Goal: Information Seeking & Learning: Learn about a topic

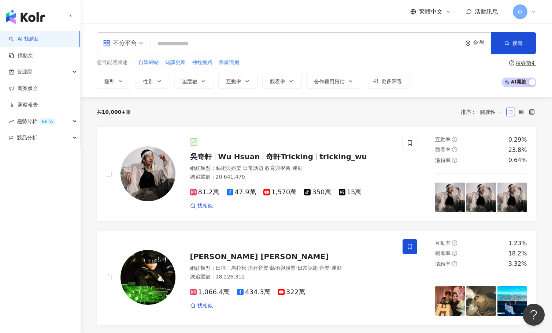
click at [136, 42] on div "不分平台" at bounding box center [120, 43] width 34 height 12
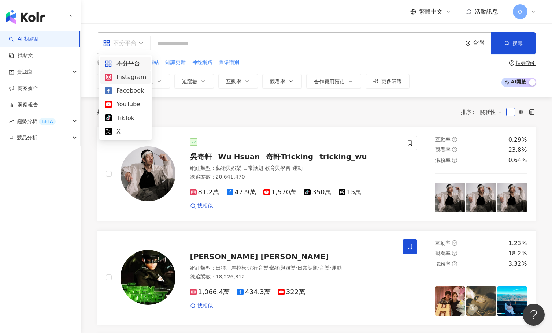
click at [126, 77] on div "Instagram" at bounding box center [125, 77] width 41 height 9
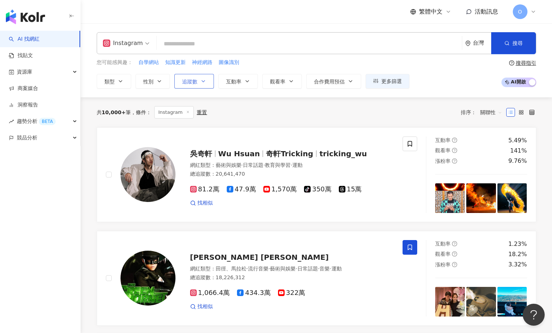
click at [188, 82] on span "追蹤數" at bounding box center [189, 82] width 15 height 6
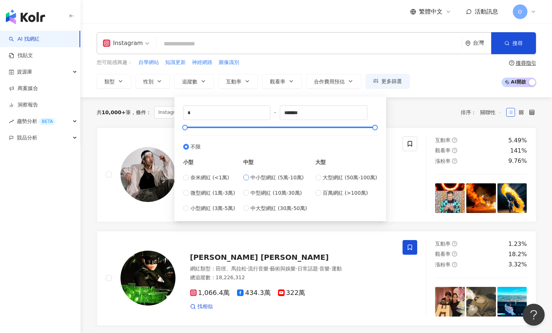
click at [252, 178] on label "中小型網紅 (5萬-10萬)" at bounding box center [275, 178] width 64 height 8
type input "*****"
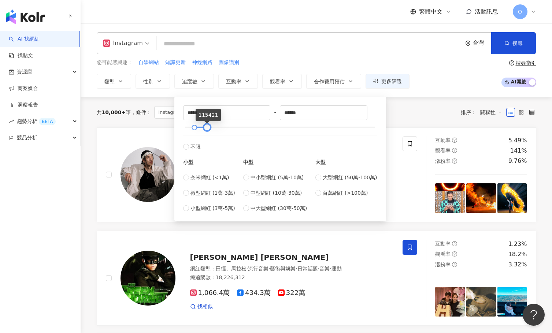
click at [206, 127] on div at bounding box center [207, 128] width 4 height 4
click at [287, 113] on input "*****" at bounding box center [323, 113] width 87 height 14
type input "*****"
click at [448, 75] on div "您可能感興趣： 自學網站 知識更新 神經網路 圖像識別 類型 性別 追蹤數 互動率 觀看率 合作費用預估 更多篩選 ***** - ***** 不限 小型 奈…" at bounding box center [317, 74] width 440 height 30
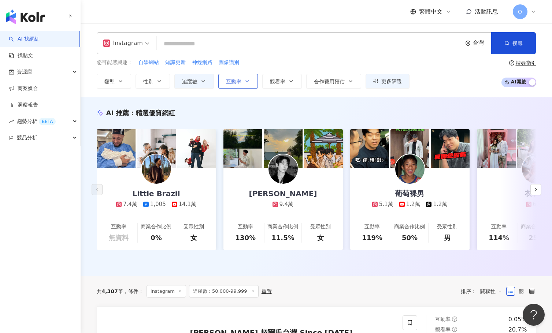
click at [236, 82] on span "互動率" at bounding box center [233, 82] width 15 height 6
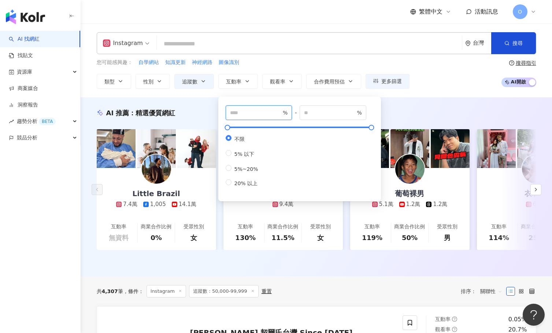
click at [254, 114] on input "number" at bounding box center [255, 113] width 51 height 8
type input "*"
click at [318, 116] on input "number" at bounding box center [329, 113] width 51 height 8
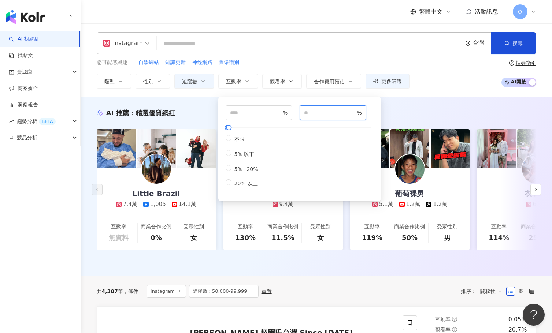
type input "***"
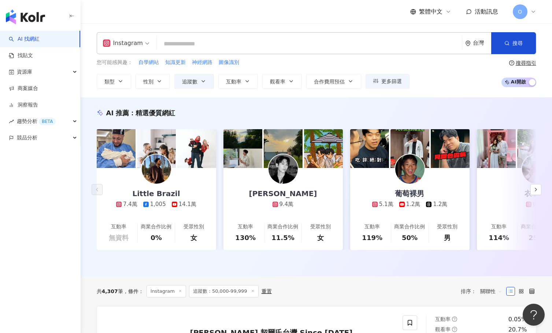
click at [467, 84] on div "您可能感興趣： 自學網站 知識更新 神經網路 圖像識別 類型 性別 追蹤數 互動率 觀看率 合作費用預估 更多篩選 ***** - ***** 不限 小型 奈…" at bounding box center [317, 74] width 440 height 30
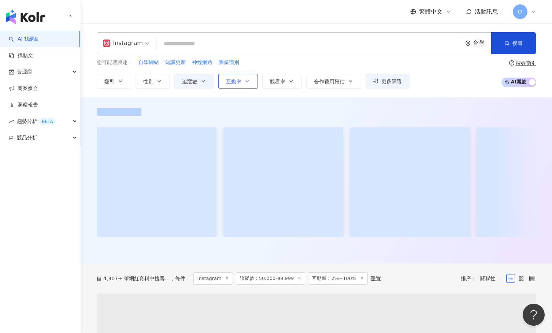
click at [229, 77] on button "互動率" at bounding box center [238, 81] width 40 height 15
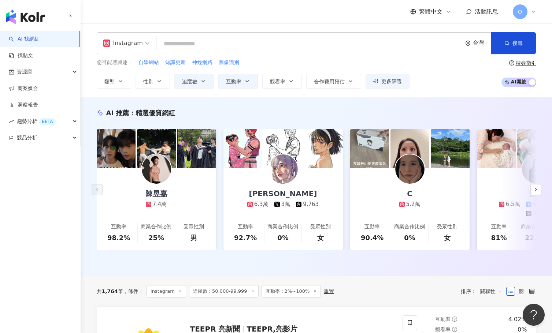
click at [449, 78] on div "您可能感興趣： 自學網站 知識更新 神經網路 圖像識別 類型 性別 追蹤數 互動率 觀看率 合作費用預估 更多篩選 ***** - ***** 不限 小型 奈…" at bounding box center [317, 74] width 440 height 30
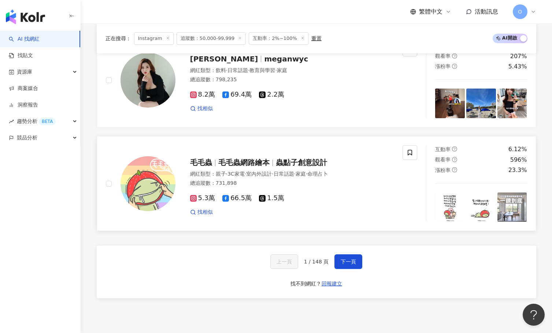
scroll to position [1381, 0]
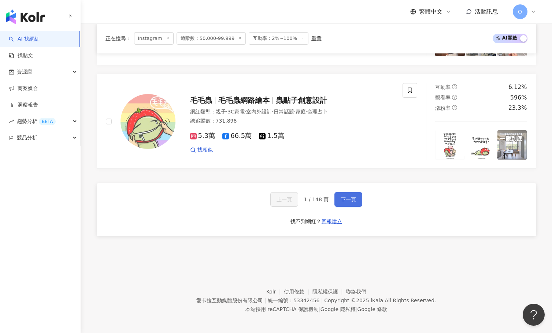
click at [343, 197] on span "下一頁" at bounding box center [348, 200] width 15 height 6
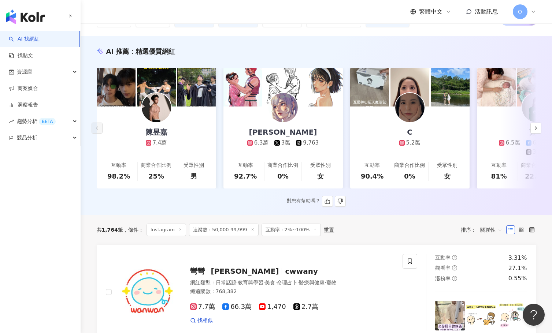
scroll to position [0, 0]
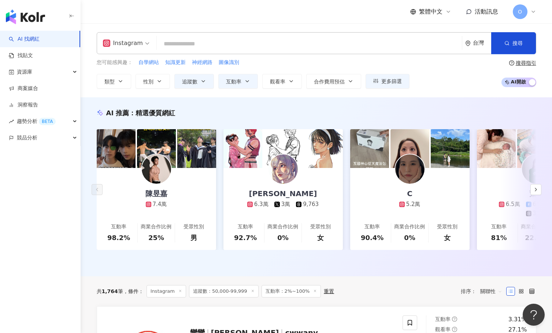
click at [236, 40] on input "search" at bounding box center [309, 44] width 299 height 14
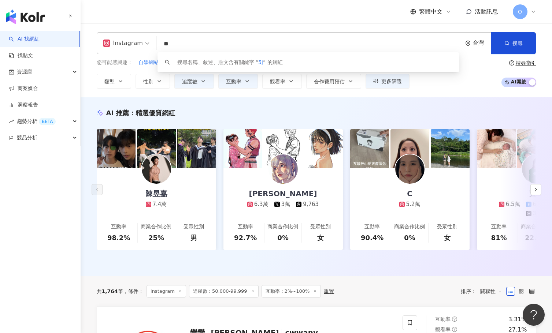
type input "*"
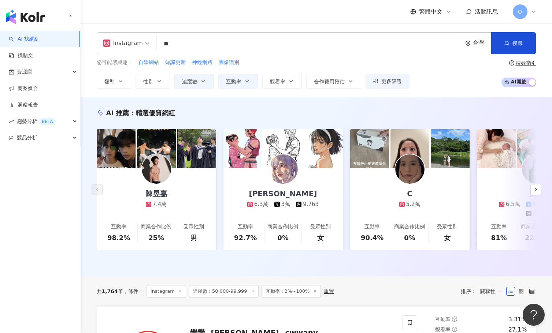
type input "**"
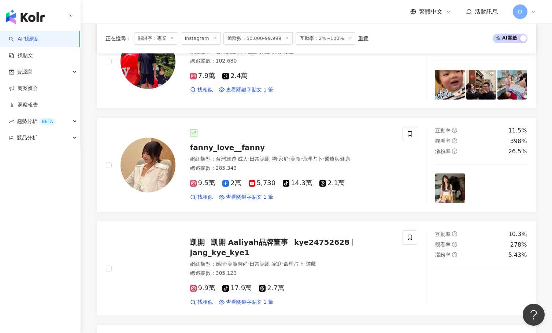
scroll to position [810, 0]
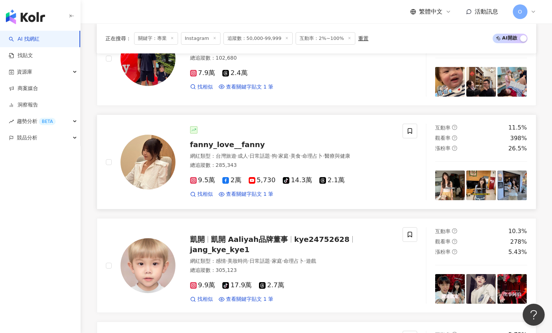
click at [238, 147] on span "fanny_love__fanny" at bounding box center [227, 144] width 75 height 9
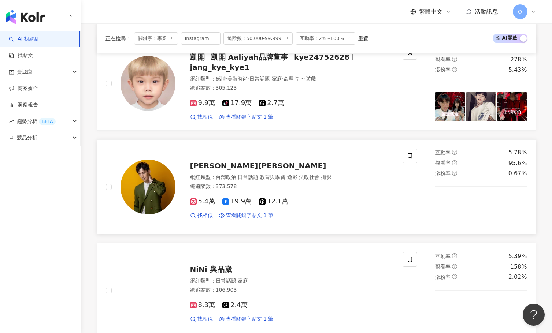
scroll to position [994, 0]
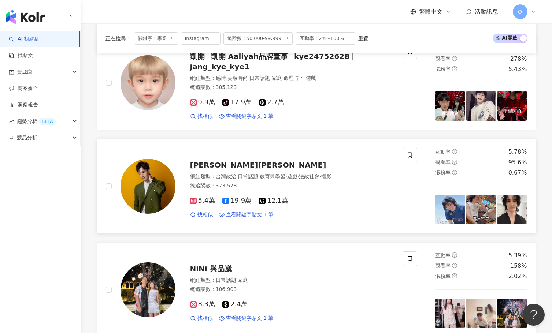
click at [218, 167] on span "波特王好帥" at bounding box center [258, 165] width 136 height 9
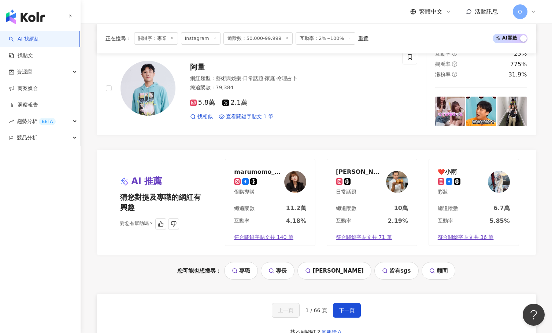
scroll to position [1506, 0]
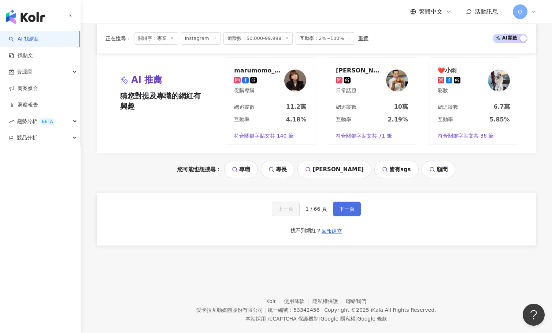
click at [348, 209] on span "下一頁" at bounding box center [346, 209] width 15 height 6
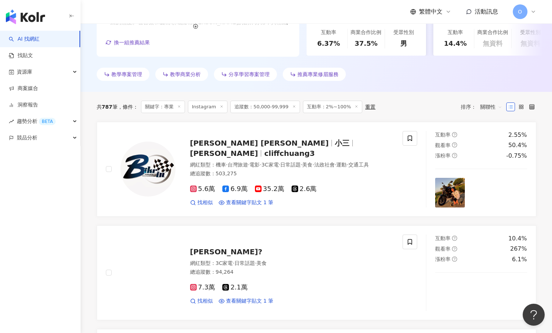
scroll to position [0, 0]
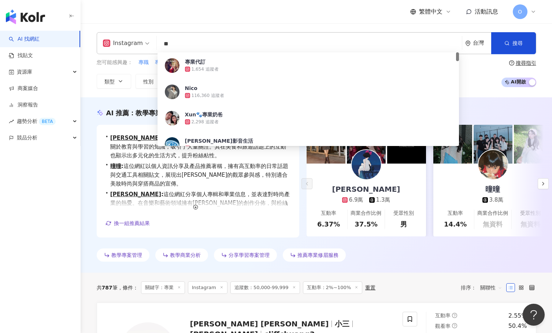
drag, startPoint x: 237, startPoint y: 42, endPoint x: 154, endPoint y: 45, distance: 83.6
click at [154, 45] on div "Instagram ** 台灣 搜尋 7674ae3c-fd43-4336-9319-546485d3b570 專業代訂 1,654 追蹤者 Nico 116…" at bounding box center [317, 43] width 440 height 22
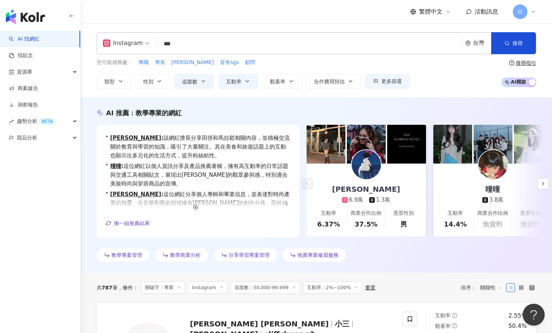
type input "**"
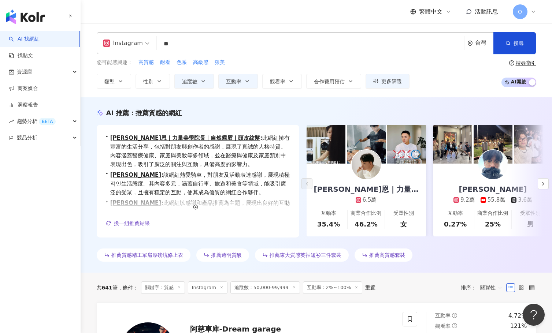
drag, startPoint x: 178, startPoint y: 47, endPoint x: 161, endPoint y: 47, distance: 16.5
click at [161, 47] on input "**" at bounding box center [311, 44] width 302 height 14
click at [125, 78] on button "類型" at bounding box center [114, 81] width 34 height 15
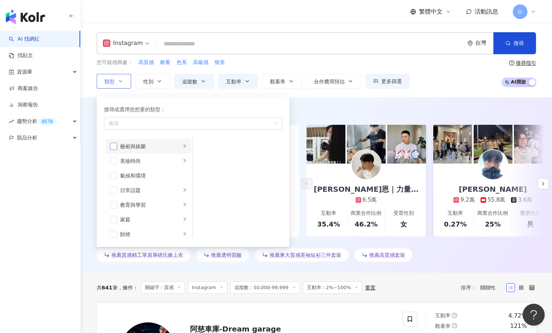
click at [111, 147] on span "button" at bounding box center [113, 146] width 7 height 7
click at [116, 190] on span "button" at bounding box center [113, 190] width 7 height 7
click at [111, 159] on span "button" at bounding box center [113, 161] width 7 height 7
click at [182, 175] on icon "right" at bounding box center [184, 175] width 4 height 4
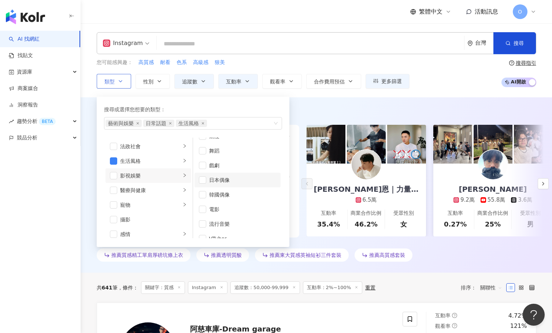
scroll to position [19, 0]
click at [182, 205] on icon "right" at bounding box center [184, 205] width 4 height 4
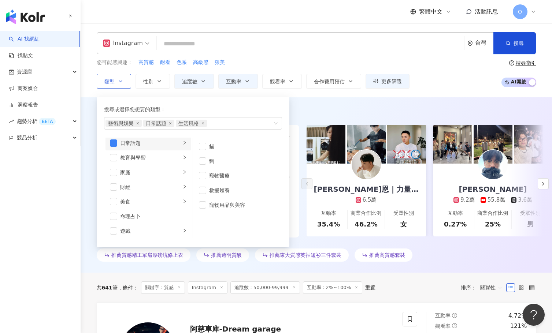
scroll to position [0, 0]
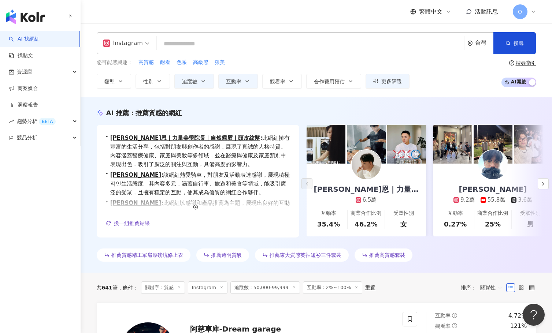
click at [451, 79] on div "您可能感興趣： 高質感 耐看 色系 高級感 狠美 類型 搜尋或選擇您想要的類型： 藝術與娛樂 日常話題 生活風格 藝術與娛樂 美妝時尚 氣候和環境 日常話題 …" at bounding box center [317, 74] width 440 height 30
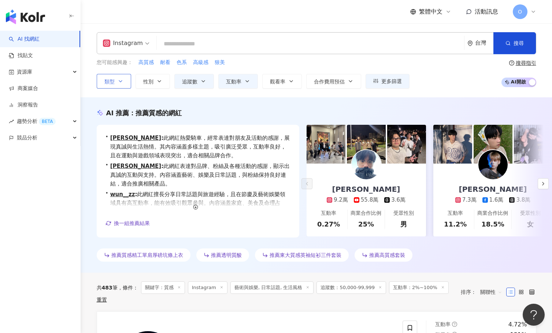
click at [123, 82] on icon "button" at bounding box center [121, 81] width 6 height 6
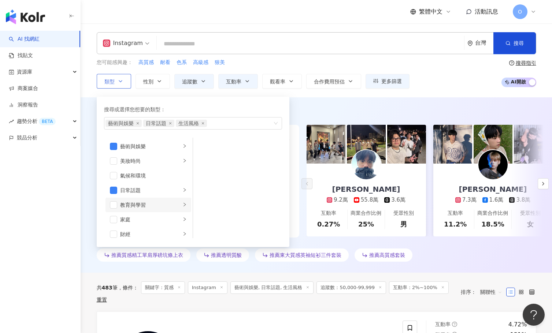
click at [182, 206] on icon "right" at bounding box center [184, 205] width 4 height 4
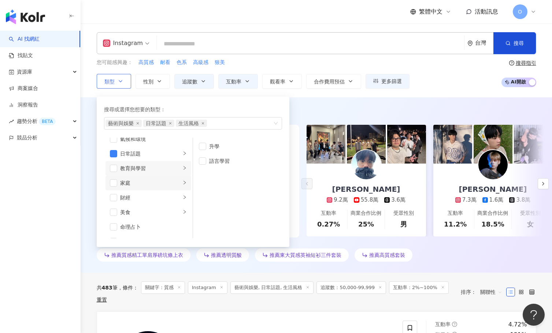
click at [182, 181] on icon "right" at bounding box center [184, 183] width 4 height 4
click at [182, 195] on icon "right" at bounding box center [184, 197] width 4 height 4
click at [182, 185] on icon "right" at bounding box center [184, 183] width 4 height 4
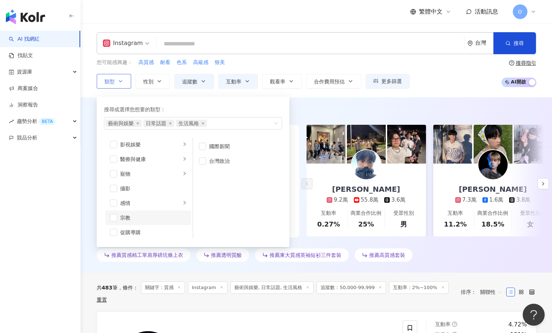
scroll to position [183, 0]
click at [113, 181] on span "button" at bounding box center [113, 183] width 7 height 7
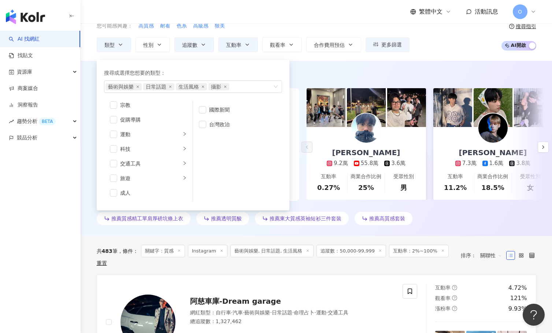
click at [449, 48] on div "您可能感興趣： 高質感 耐看 色系 高級感 狠美 類型 搜尋或選擇您想要的類型： 藝術與娛樂 日常話題 生活風格 攝影 藝術與娛樂 美妝時尚 氣候和環境 日常…" at bounding box center [317, 37] width 440 height 30
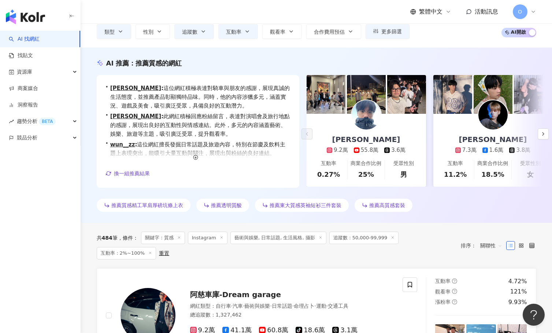
scroll to position [63, 0]
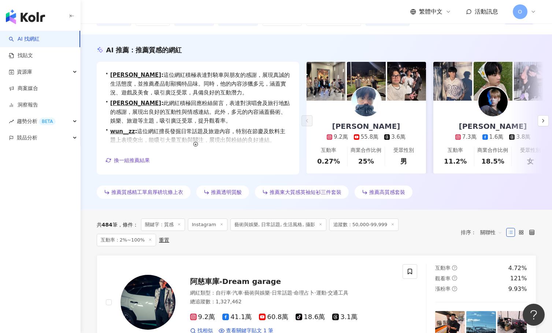
click at [488, 229] on span "關聯性" at bounding box center [491, 233] width 22 height 12
click at [500, 305] on div "關鍵字" at bounding box center [491, 307] width 18 height 8
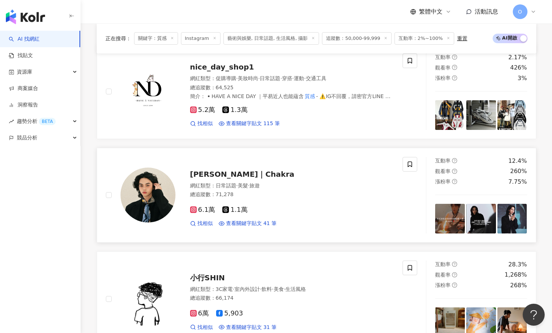
scroll to position [293, 0]
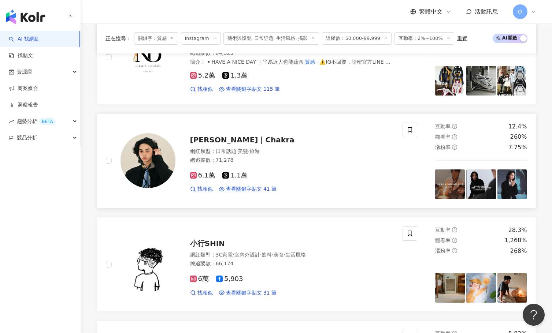
click at [224, 141] on span "查克拉｜Chakra" at bounding box center [242, 140] width 104 height 9
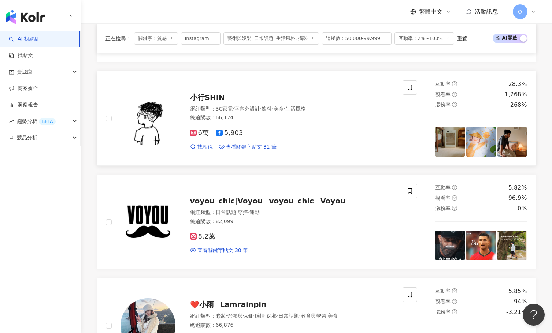
scroll to position [440, 0]
click at [205, 96] on span "小行SHIN" at bounding box center [207, 97] width 35 height 9
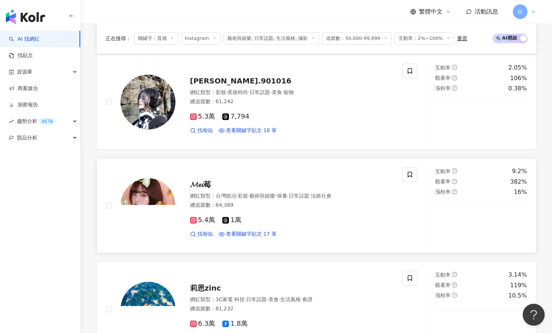
scroll to position [879, 0]
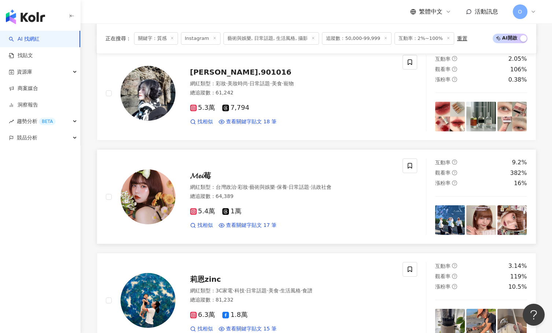
click at [199, 178] on span "𝓜𝓮𝓲莓" at bounding box center [200, 175] width 21 height 9
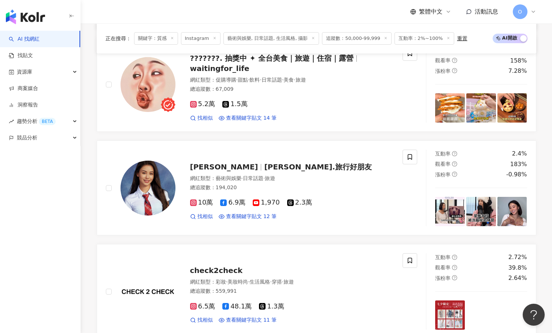
scroll to position [1209, 0]
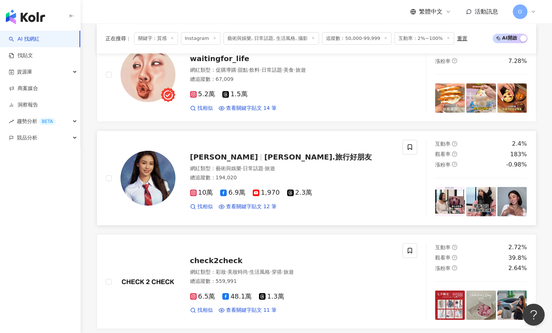
click at [264, 159] on span "華雲兒.旅行好朋友" at bounding box center [318, 157] width 108 height 9
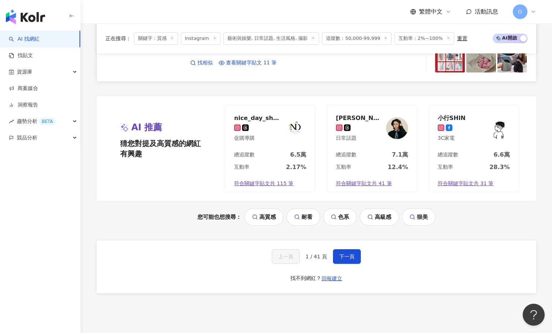
scroll to position [1502, 0]
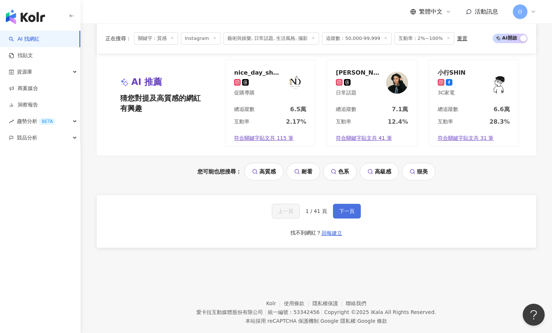
click at [353, 214] on span "下一頁" at bounding box center [346, 211] width 15 height 6
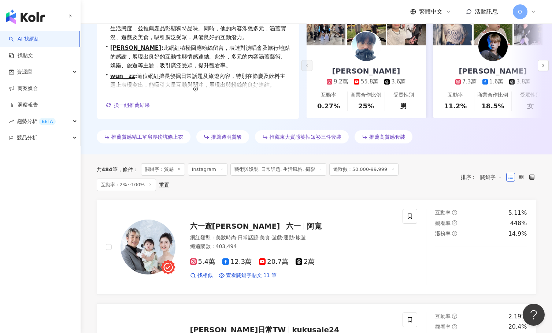
scroll to position [0, 0]
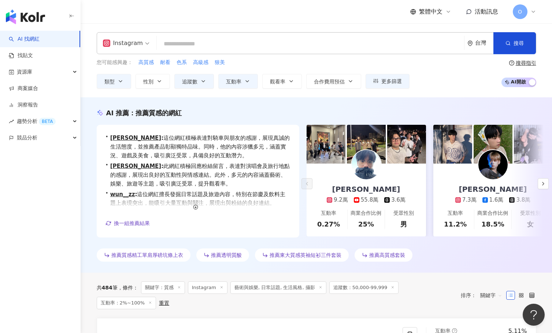
click at [230, 45] on input "search" at bounding box center [311, 44] width 302 height 14
click at [178, 289] on icon at bounding box center [179, 288] width 4 height 4
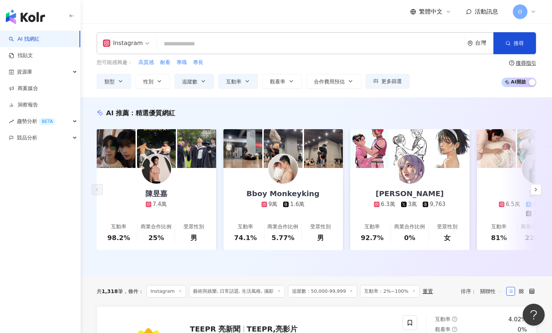
click at [247, 45] on input "search" at bounding box center [311, 44] width 302 height 14
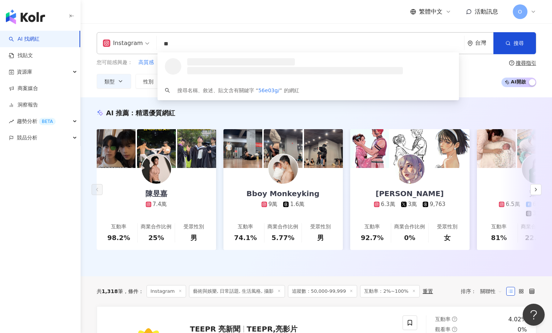
type input "*"
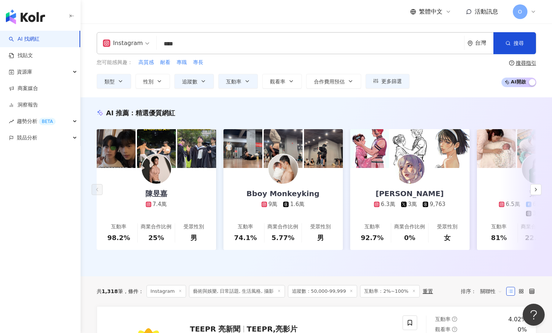
type input "****"
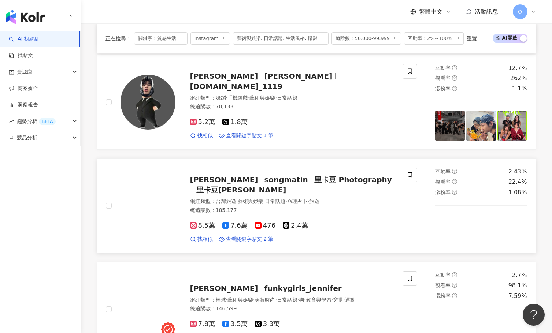
scroll to position [366, 0]
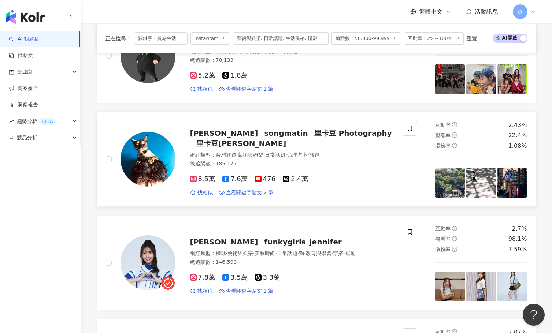
click at [314, 135] on span "里卡豆 Photography" at bounding box center [353, 133] width 78 height 9
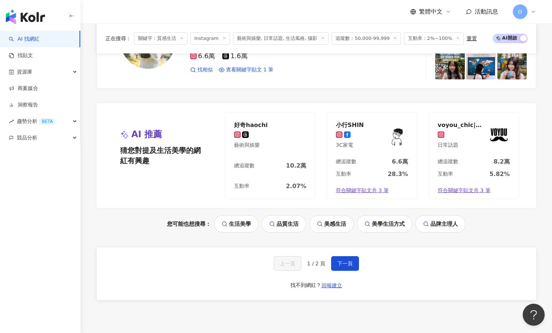
scroll to position [1455, 0]
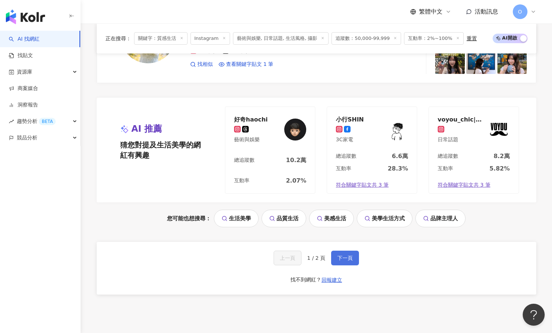
click at [338, 260] on span "下一頁" at bounding box center [344, 258] width 15 height 6
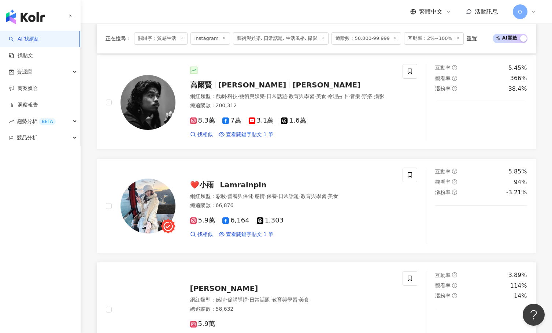
scroll to position [554, 0]
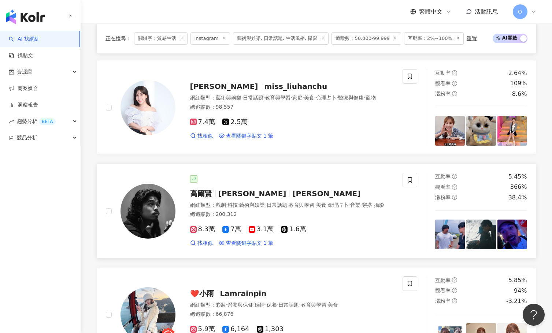
click at [212, 196] on span "高爾賢" at bounding box center [204, 193] width 28 height 9
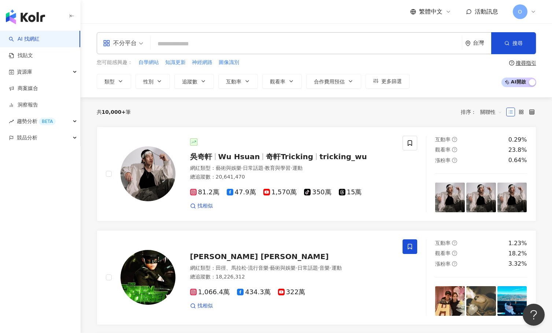
click at [183, 47] on input "search" at bounding box center [307, 44] width 306 height 14
click at [210, 45] on input "search" at bounding box center [307, 44] width 306 height 14
paste input "**********"
type input "**********"
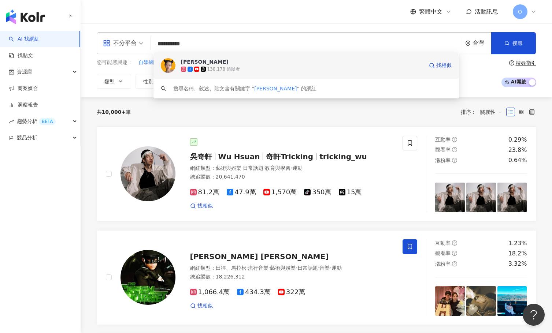
click at [202, 67] on icon at bounding box center [203, 69] width 5 height 5
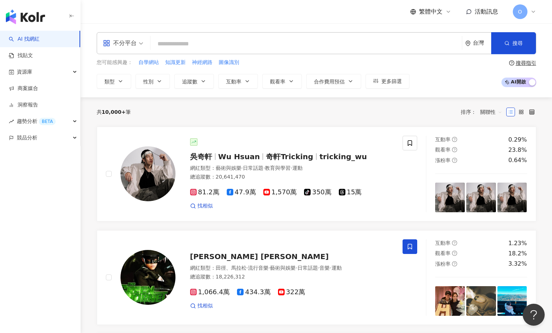
click at [201, 50] on input "search" at bounding box center [307, 44] width 306 height 14
paste input "********"
type input "********"
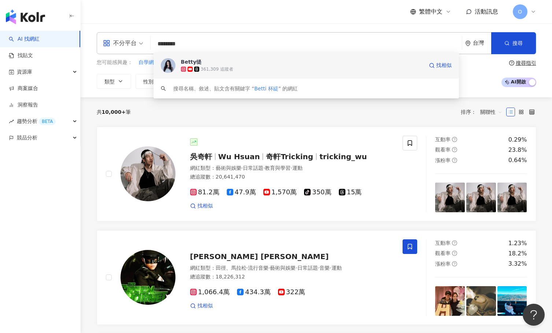
click at [195, 62] on div "𝗕𝗲𝘁𝘁𝘆缇" at bounding box center [191, 61] width 21 height 7
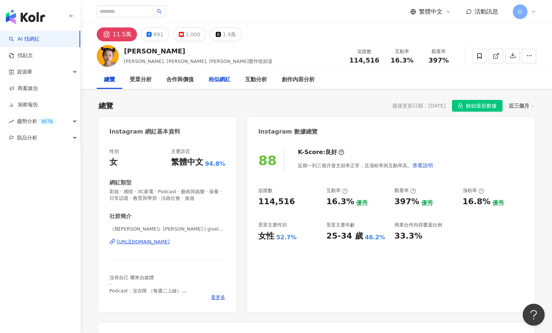
click at [228, 78] on div "相似網紅" at bounding box center [219, 79] width 22 height 9
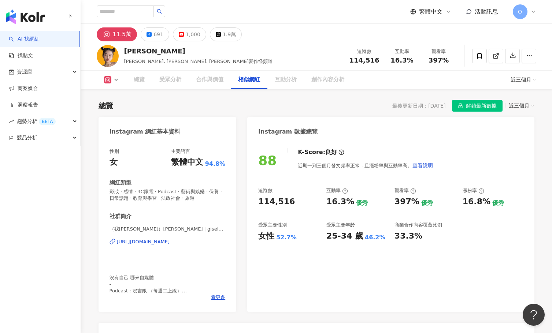
scroll to position [1208, 0]
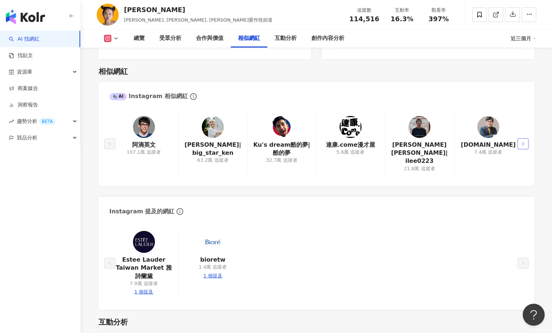
click at [526, 138] on button "button" at bounding box center [523, 143] width 11 height 11
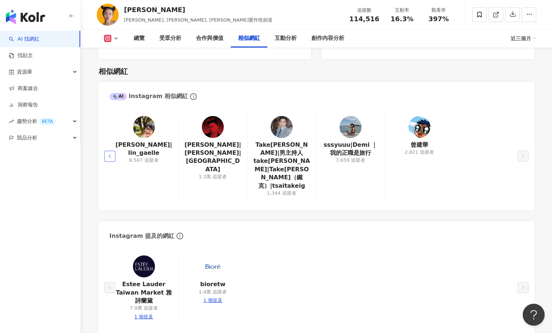
click at [108, 154] on icon "left" at bounding box center [110, 156] width 4 height 4
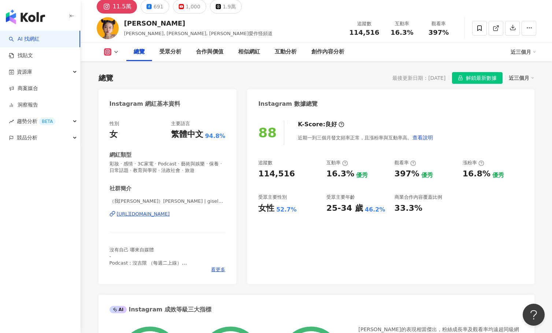
scroll to position [0, 0]
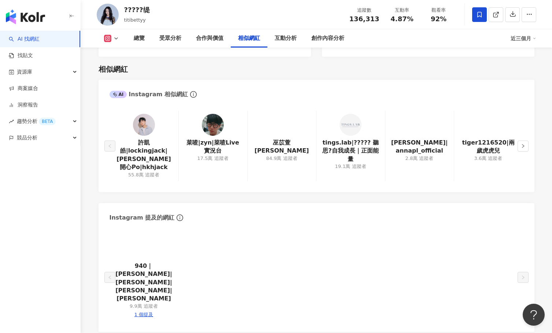
scroll to position [1136, 0]
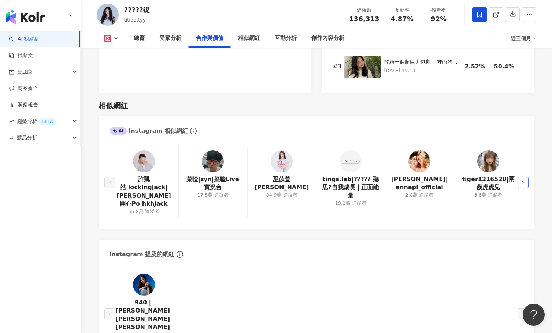
click at [520, 179] on button "button" at bounding box center [523, 182] width 11 height 11
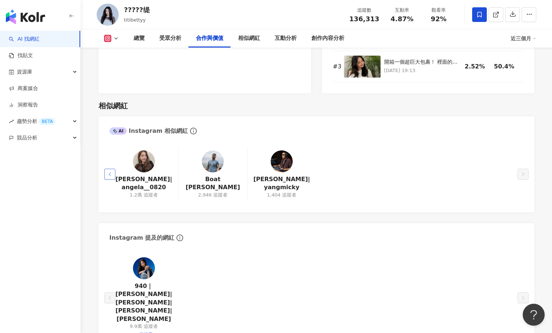
click at [111, 171] on button "button" at bounding box center [109, 174] width 11 height 11
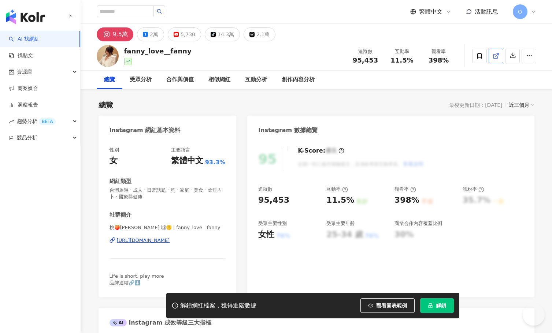
click at [498, 55] on icon at bounding box center [496, 56] width 7 height 7
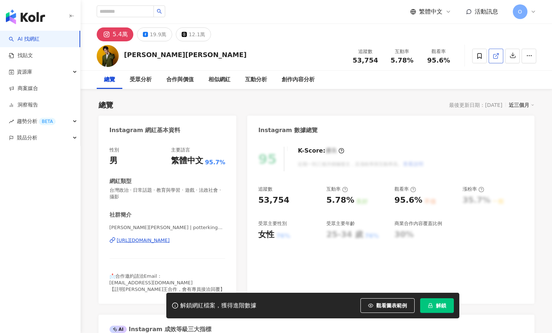
click at [497, 53] on icon at bounding box center [496, 56] width 7 height 7
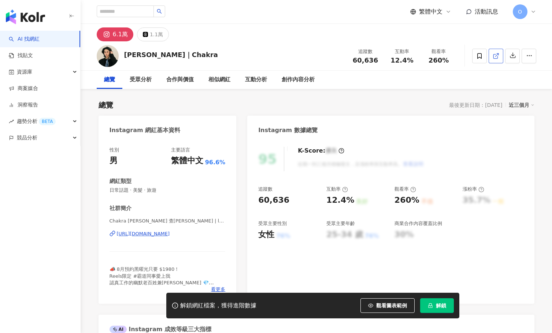
click at [492, 58] on link at bounding box center [496, 56] width 15 height 15
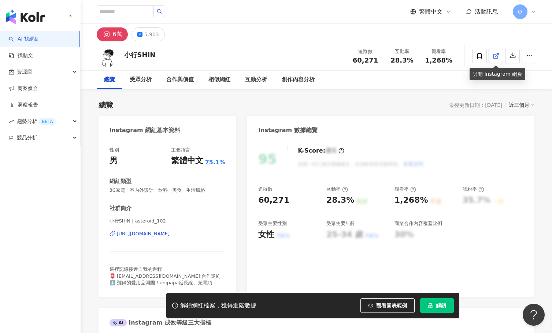
click at [498, 55] on icon at bounding box center [496, 56] width 7 height 7
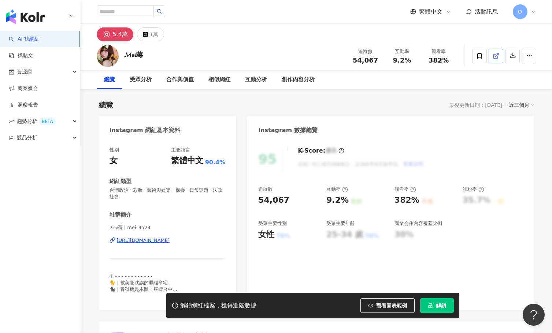
click at [497, 56] on icon at bounding box center [496, 56] width 7 height 7
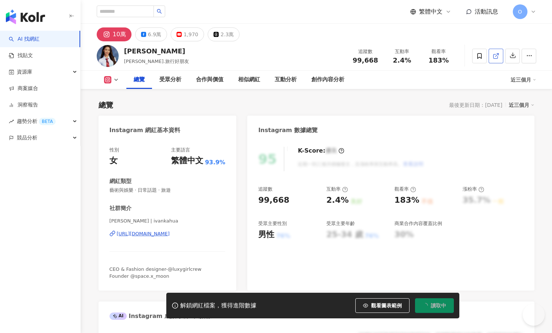
click at [498, 57] on icon at bounding box center [495, 56] width 4 height 4
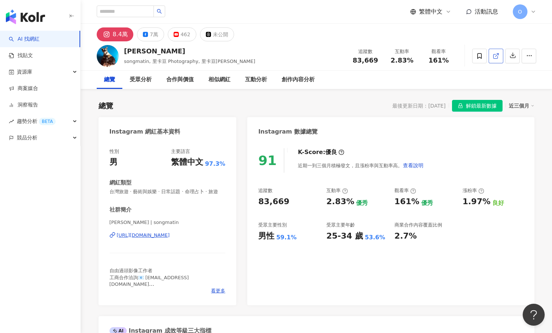
click at [495, 56] on icon at bounding box center [496, 56] width 7 height 7
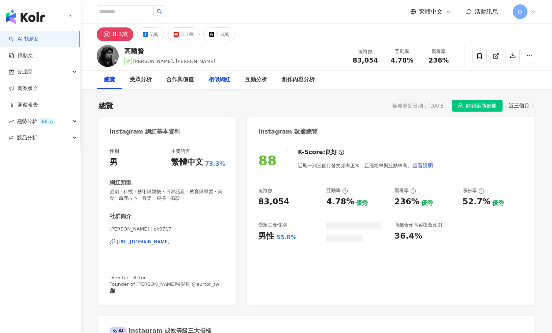
click at [216, 81] on div "相似網紅" at bounding box center [219, 79] width 22 height 9
click at [217, 79] on div "相似網紅" at bounding box center [219, 79] width 22 height 9
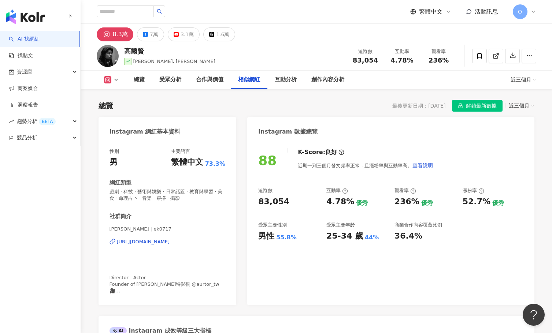
scroll to position [1202, 0]
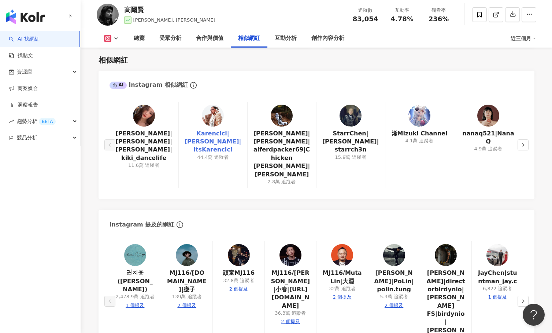
click at [214, 133] on link "Karencici|林愷倫| ItsKarencici" at bounding box center [213, 142] width 57 height 25
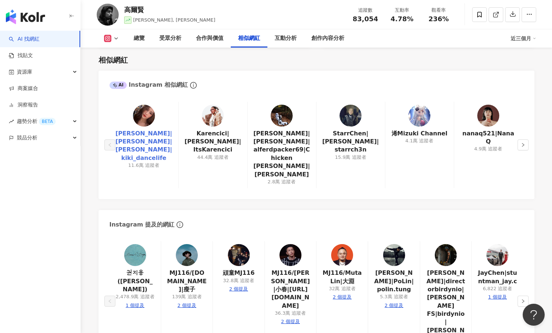
click at [150, 137] on link "淇淇KiKi|許媁淇|kiki媁淇|kiki_dancelife" at bounding box center [143, 146] width 57 height 33
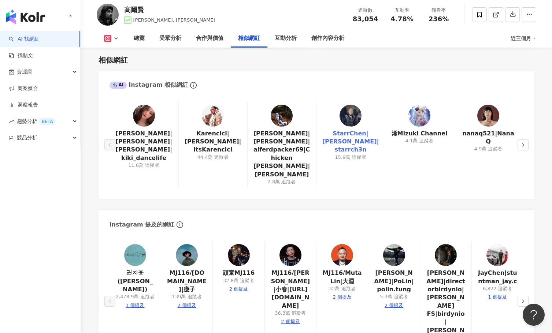
click at [351, 139] on link "StarrChen|陳星翰|starrch3n" at bounding box center [350, 142] width 57 height 25
click at [521, 143] on icon "right" at bounding box center [523, 145] width 4 height 4
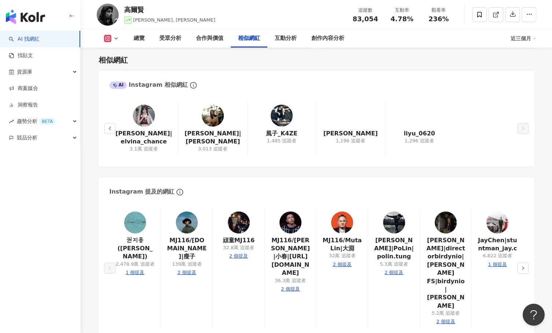
scroll to position [1238, 0]
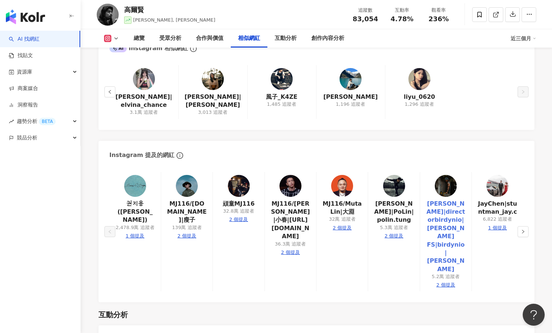
click at [452, 231] on link "邱柏昶 Birdy Nio|directorbirdynio|Birdy Nio FS|birdynio|Nio Birdy" at bounding box center [446, 237] width 40 height 74
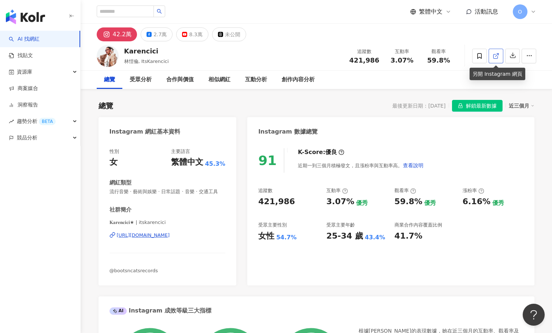
click at [494, 55] on icon at bounding box center [496, 56] width 7 height 7
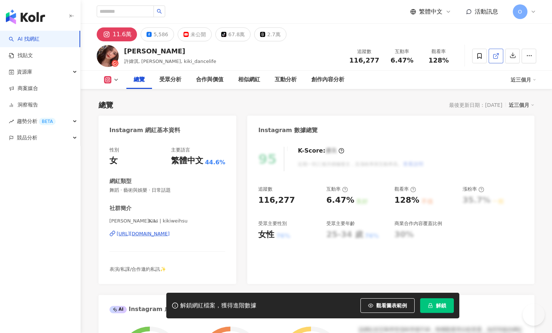
click at [498, 57] on icon at bounding box center [496, 56] width 7 height 7
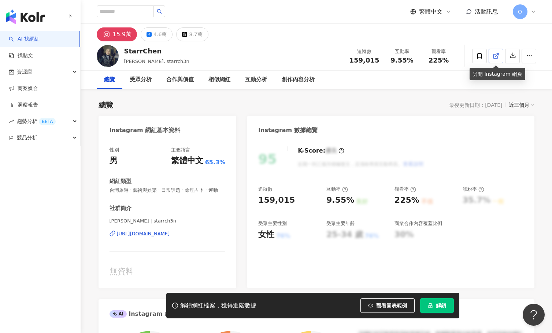
click at [494, 60] on span at bounding box center [496, 56] width 7 height 8
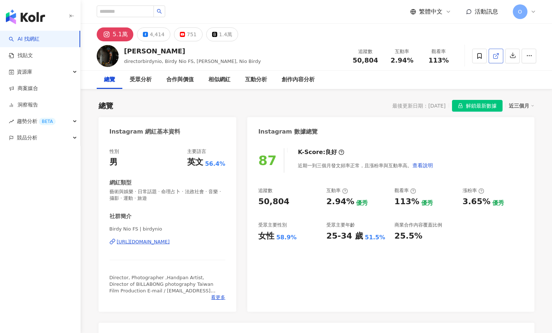
click at [494, 59] on span at bounding box center [496, 56] width 7 height 8
click at [500, 56] on link at bounding box center [496, 56] width 15 height 15
drag, startPoint x: 181, startPoint y: 53, endPoint x: 121, endPoint y: 49, distance: 60.2
click at [121, 49] on div "[PERSON_NAME] directorbirdynio, Birdy Nio FS, [PERSON_NAME], Nio Birdy 追蹤數 50,8…" at bounding box center [316, 55] width 469 height 29
copy div "[PERSON_NAME]"
